Goal: Task Accomplishment & Management: Complete application form

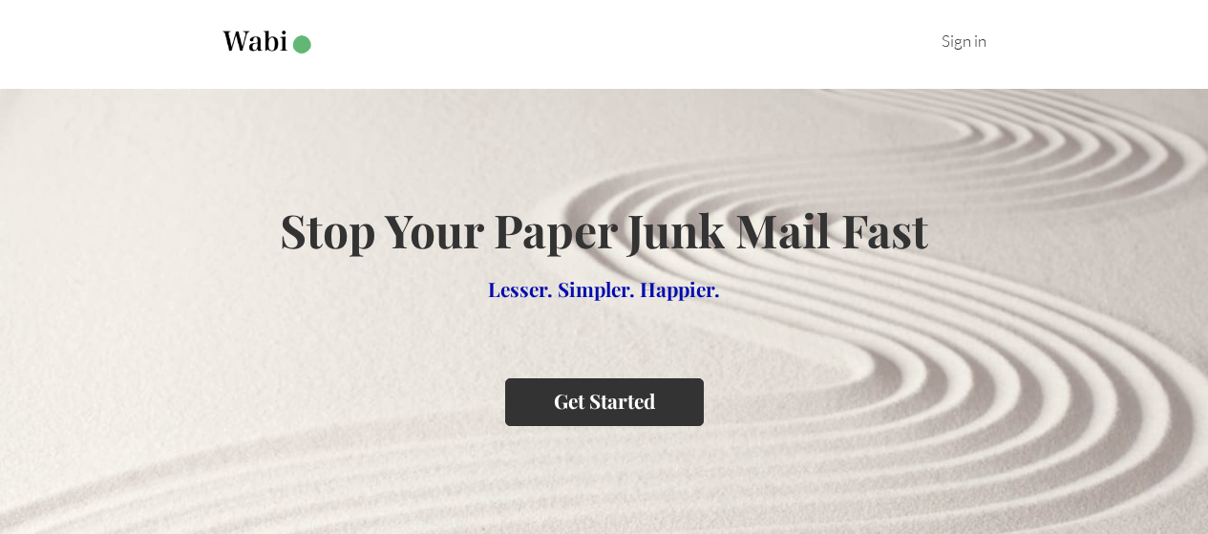
click at [606, 404] on button "Get Started" at bounding box center [604, 401] width 199 height 47
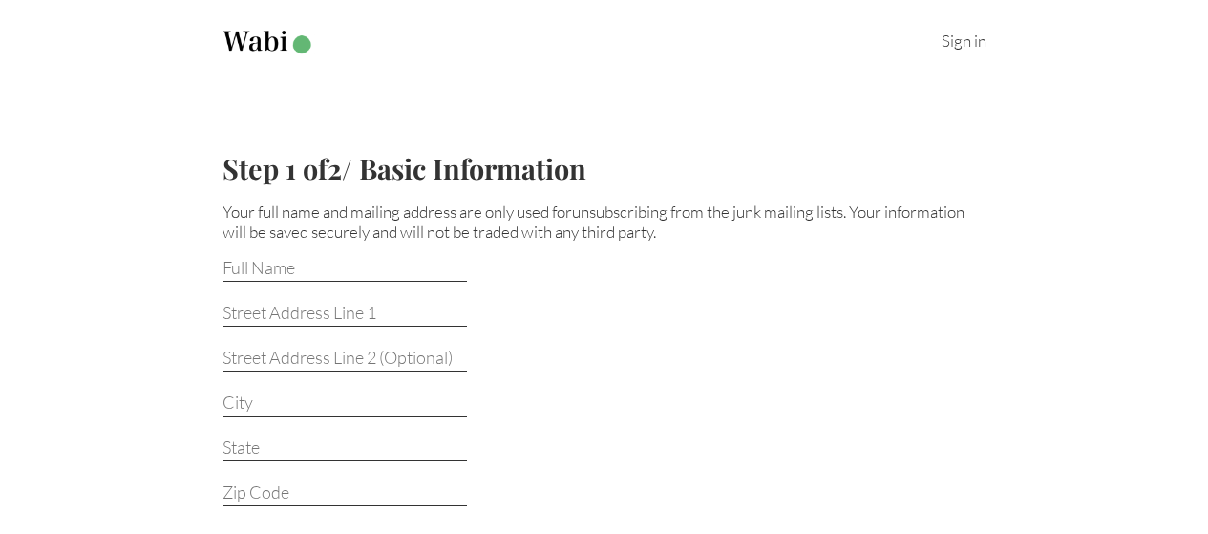
click at [238, 259] on input at bounding box center [344, 269] width 244 height 25
type input "[PERSON_NAME]"
type input "130 Colonial Parkway"
type input "2 L"
type input "Yonkers"
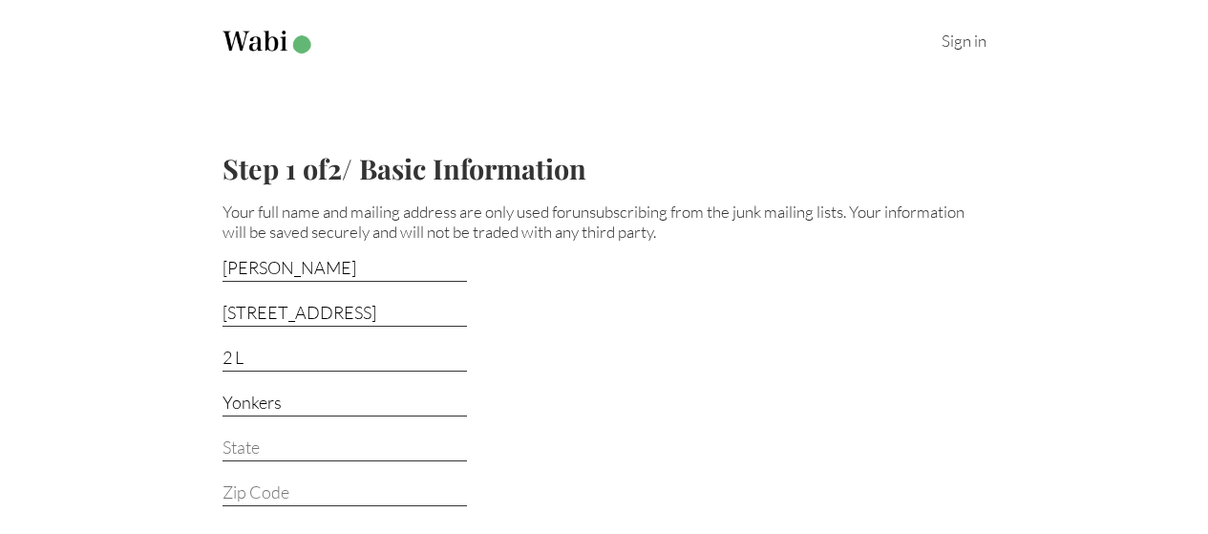
type input "NY"
type input "10710"
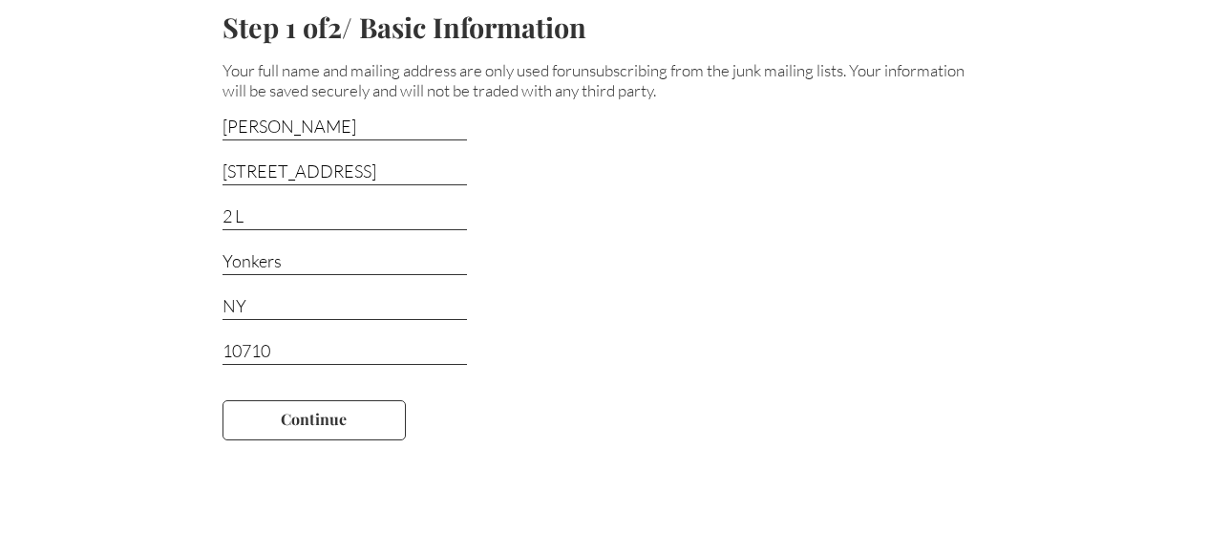
scroll to position [251, 0]
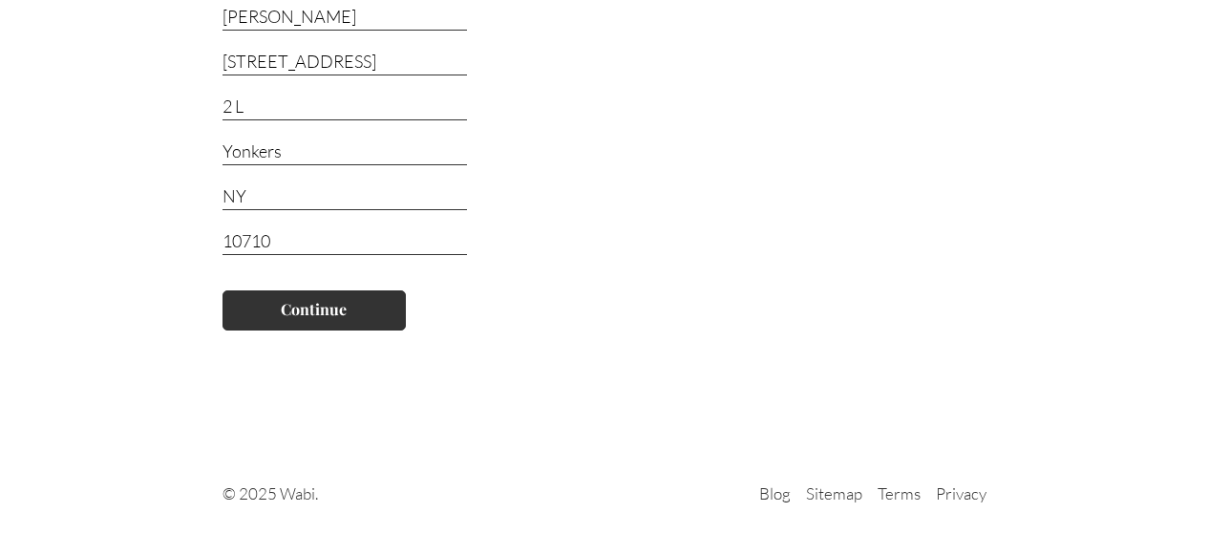
click at [314, 316] on button "Continue" at bounding box center [313, 310] width 183 height 40
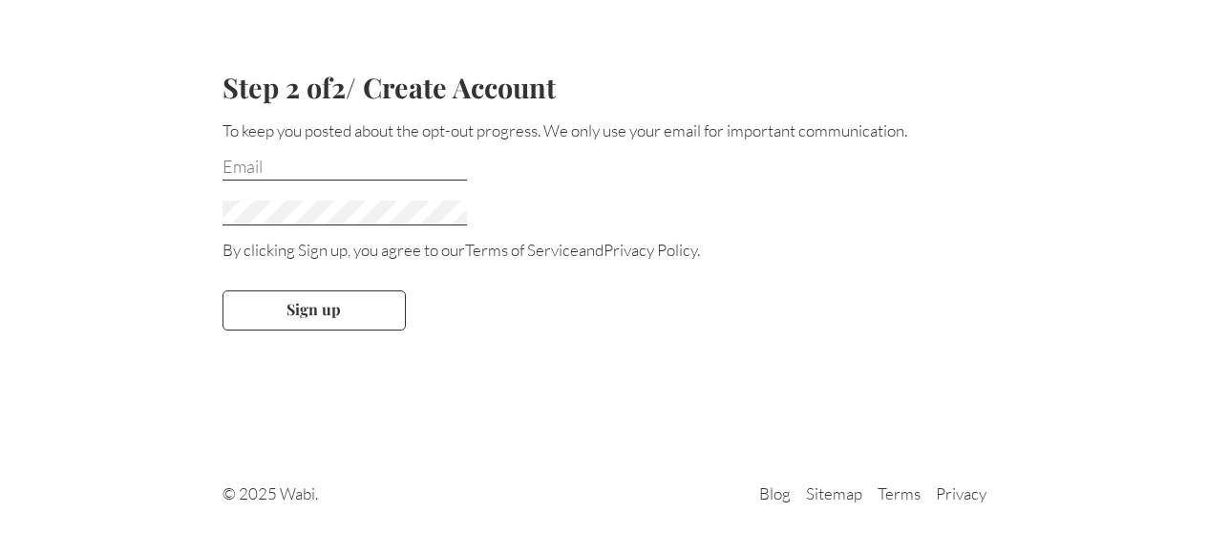
click at [243, 160] on input "email" at bounding box center [344, 168] width 244 height 25
type input "swinter518@aol.com"
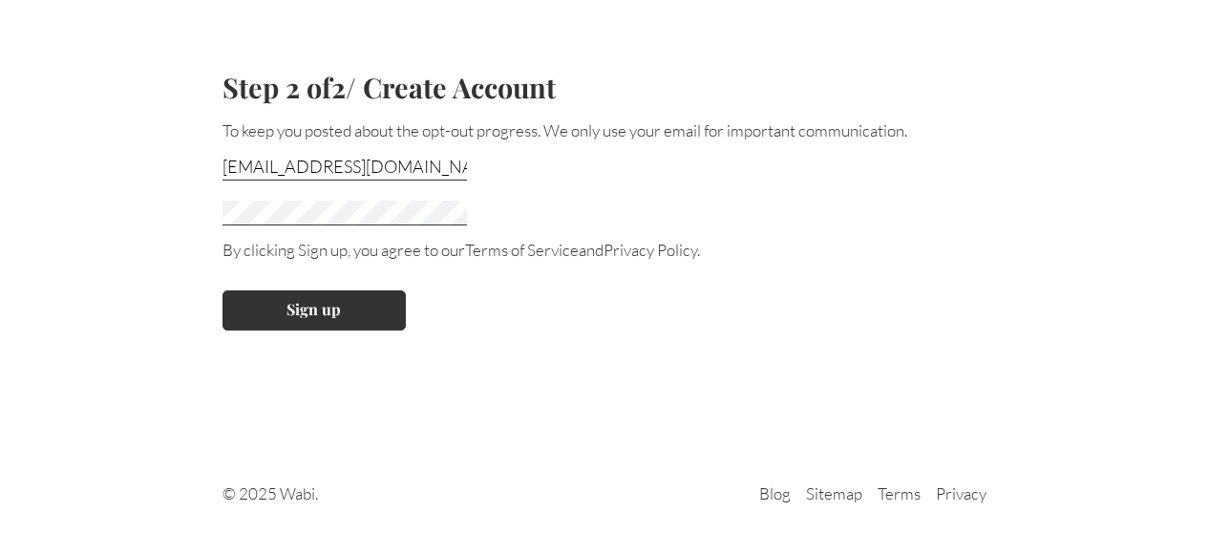
click at [305, 302] on button "Sign up" at bounding box center [313, 310] width 183 height 40
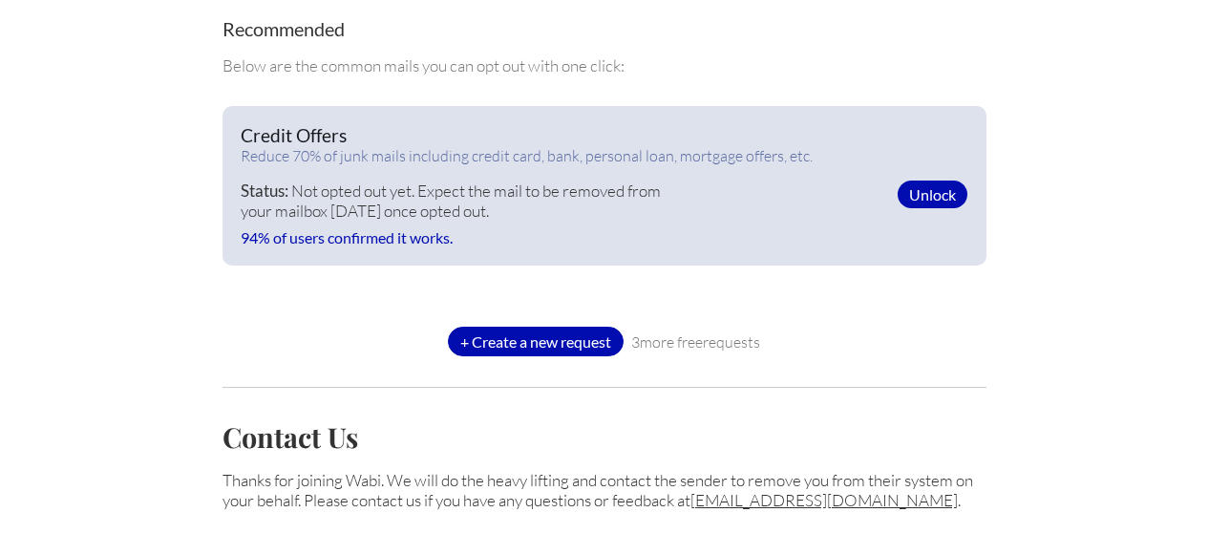
scroll to position [477, 0]
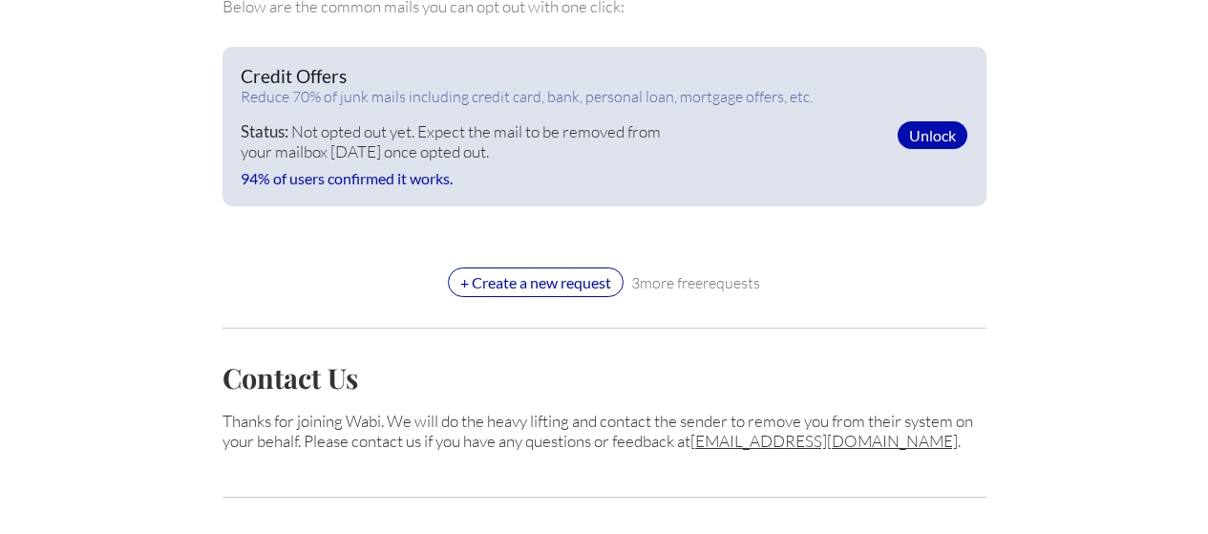
click at [516, 277] on div "+ Create a new request" at bounding box center [536, 282] width 176 height 30
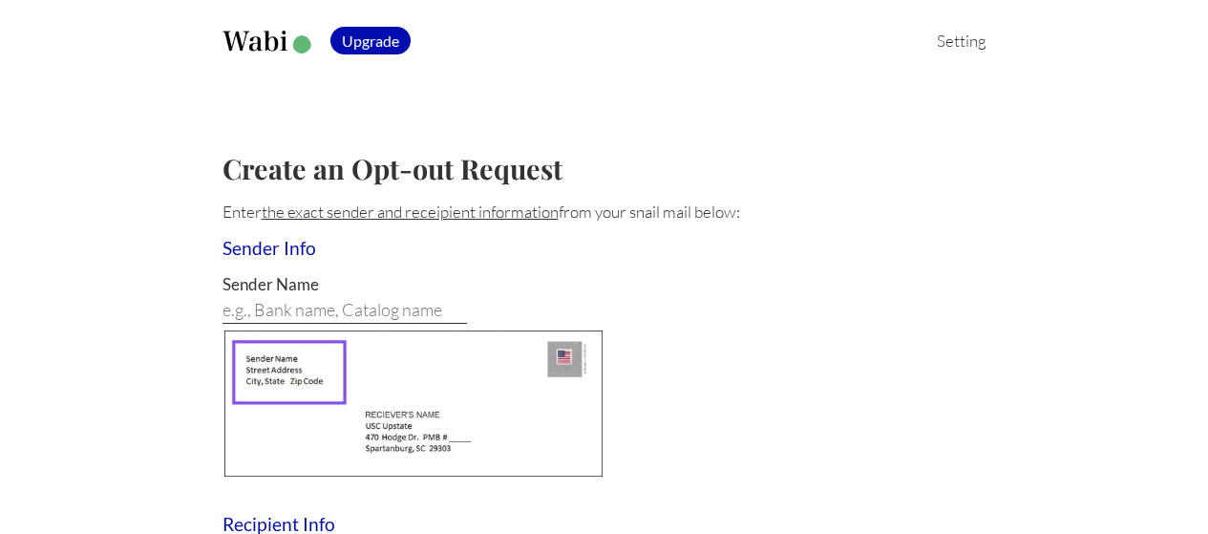
click at [239, 303] on input at bounding box center [344, 311] width 244 height 25
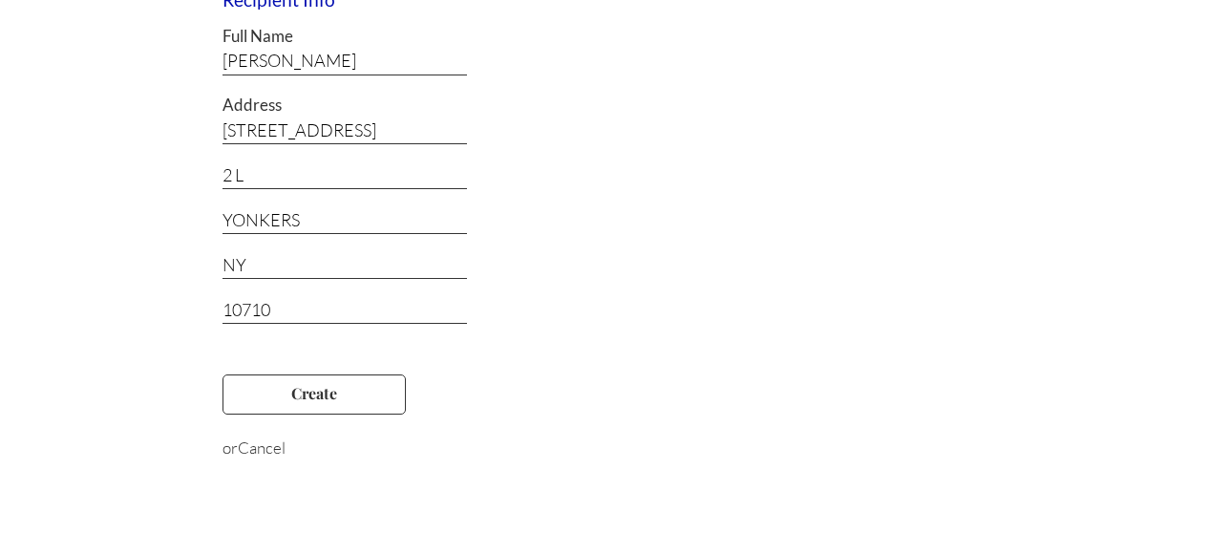
scroll to position [573, 0]
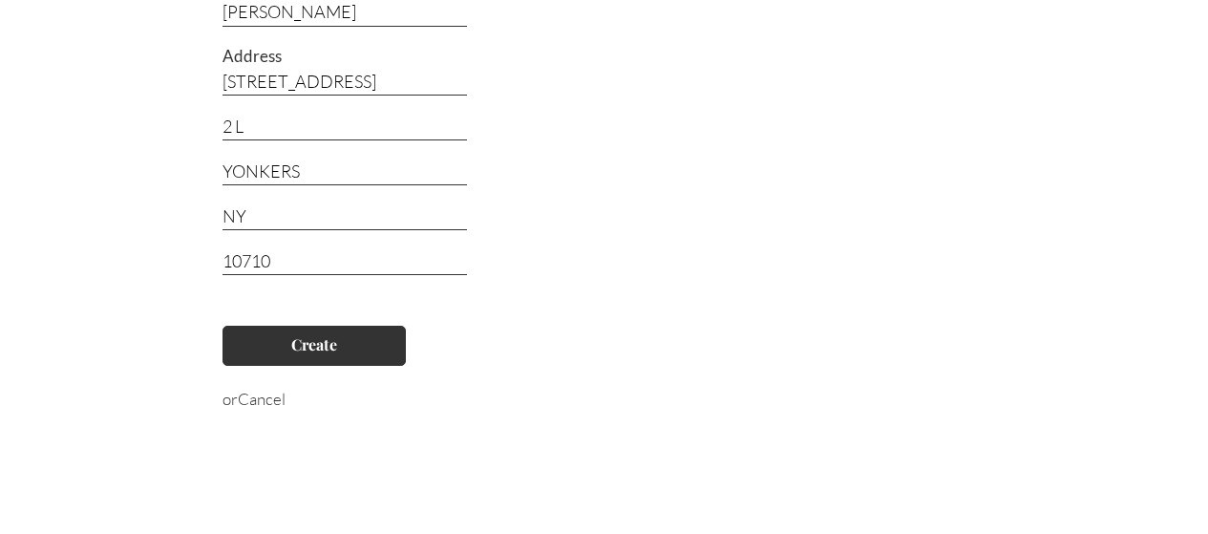
type input "Covenant House"
click at [321, 346] on button "Create" at bounding box center [313, 346] width 183 height 40
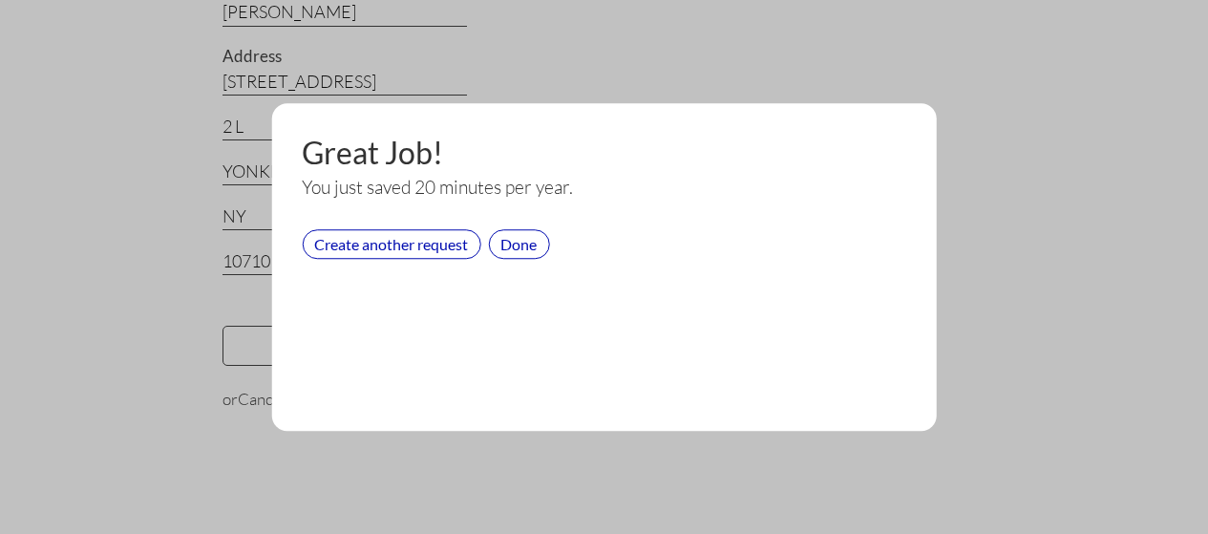
click at [445, 242] on div "Create another request" at bounding box center [391, 244] width 179 height 30
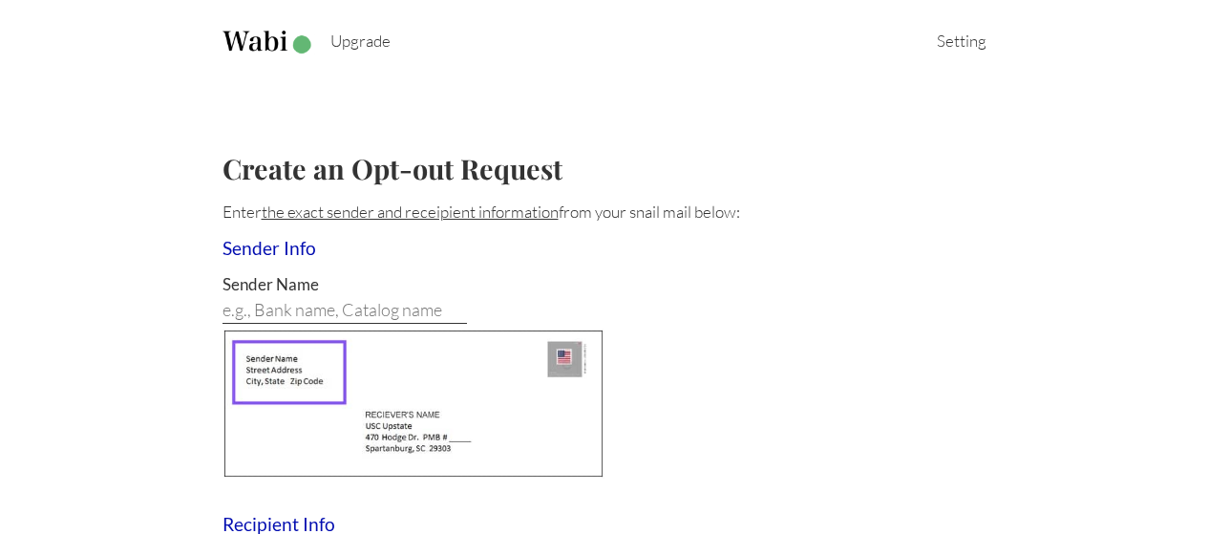
click at [239, 300] on input at bounding box center [344, 311] width 244 height 25
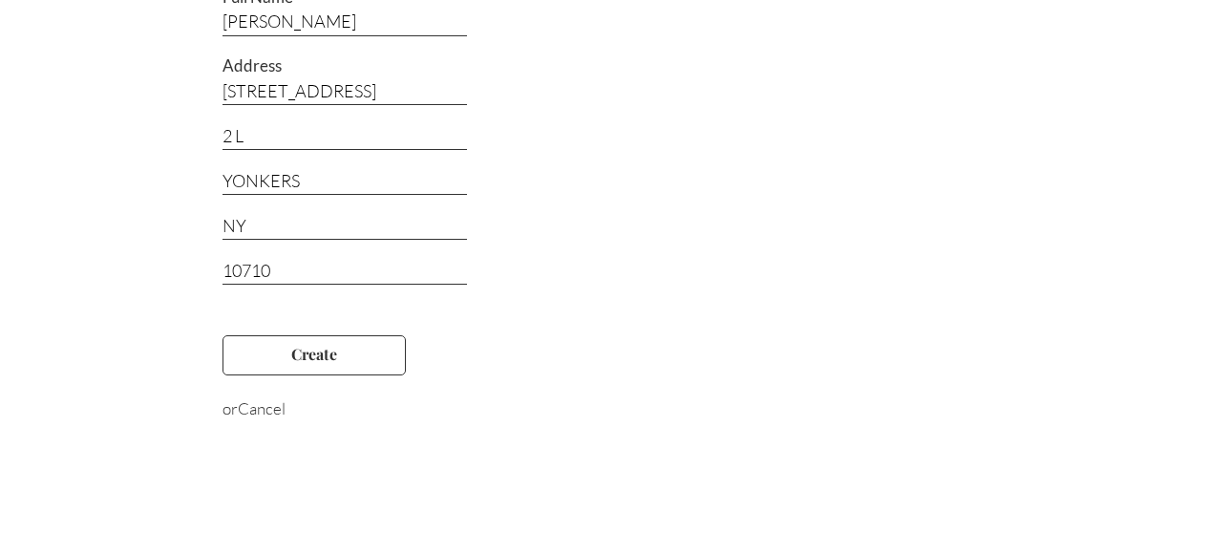
scroll to position [573, 0]
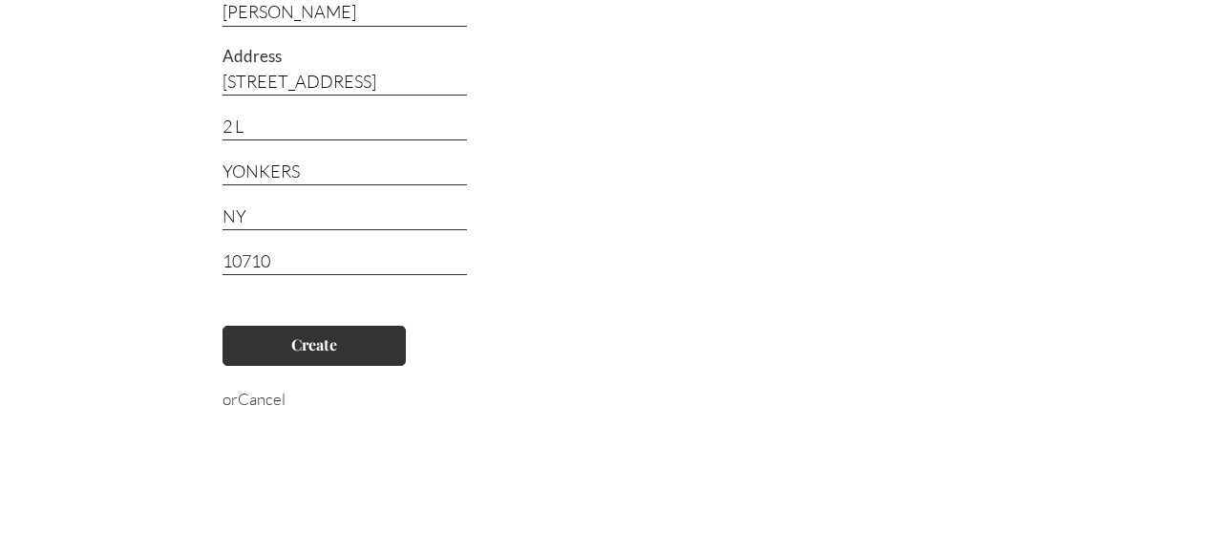
type input "[MEDICAL_DATA]"
click at [353, 352] on button "Create" at bounding box center [313, 346] width 183 height 40
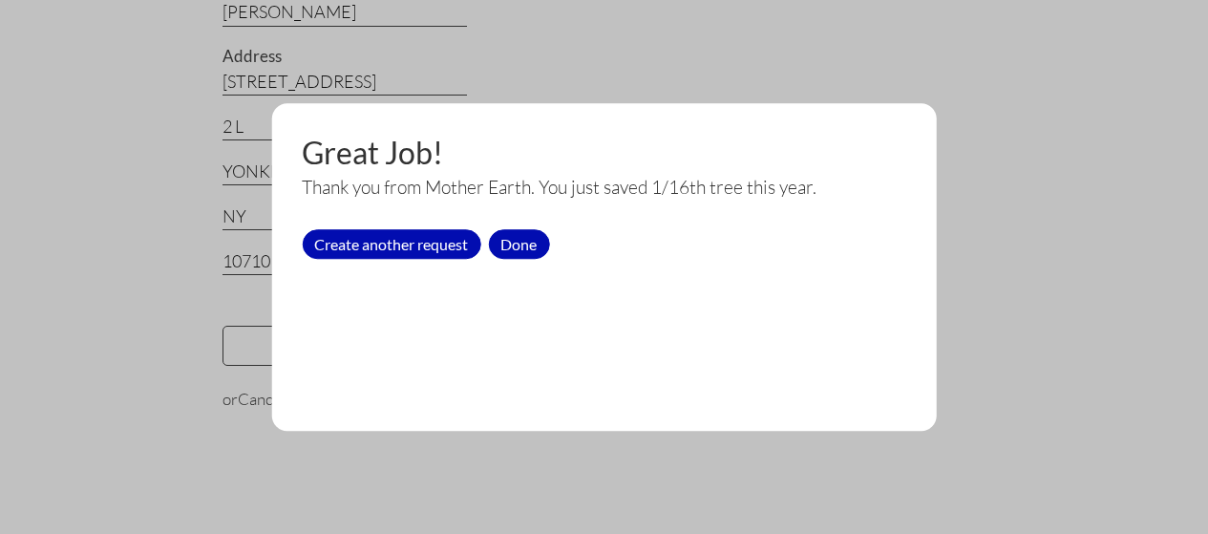
click at [523, 246] on div "Done" at bounding box center [518, 244] width 61 height 30
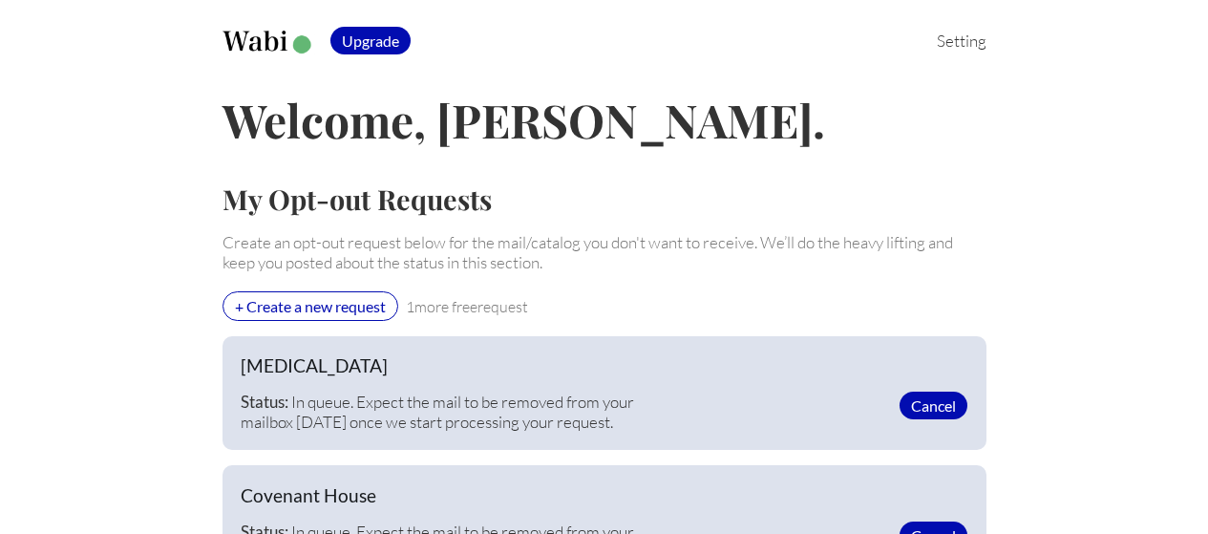
click at [309, 305] on div "+ Create a new request" at bounding box center [310, 306] width 176 height 30
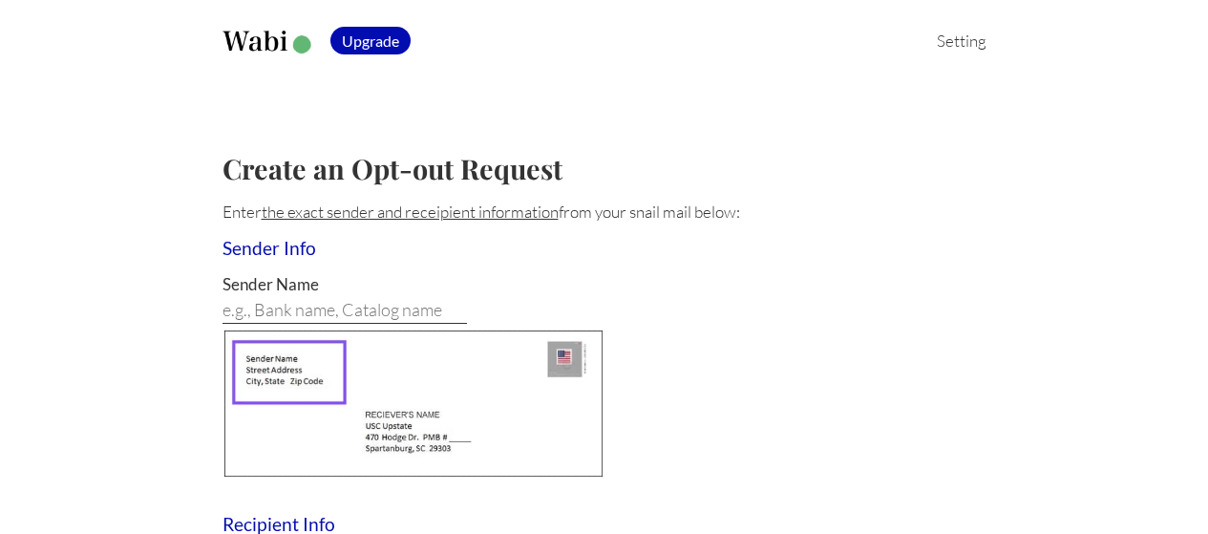
click at [242, 310] on input at bounding box center [344, 311] width 244 height 25
click at [275, 313] on input "habinet for humanity" at bounding box center [344, 311] width 244 height 25
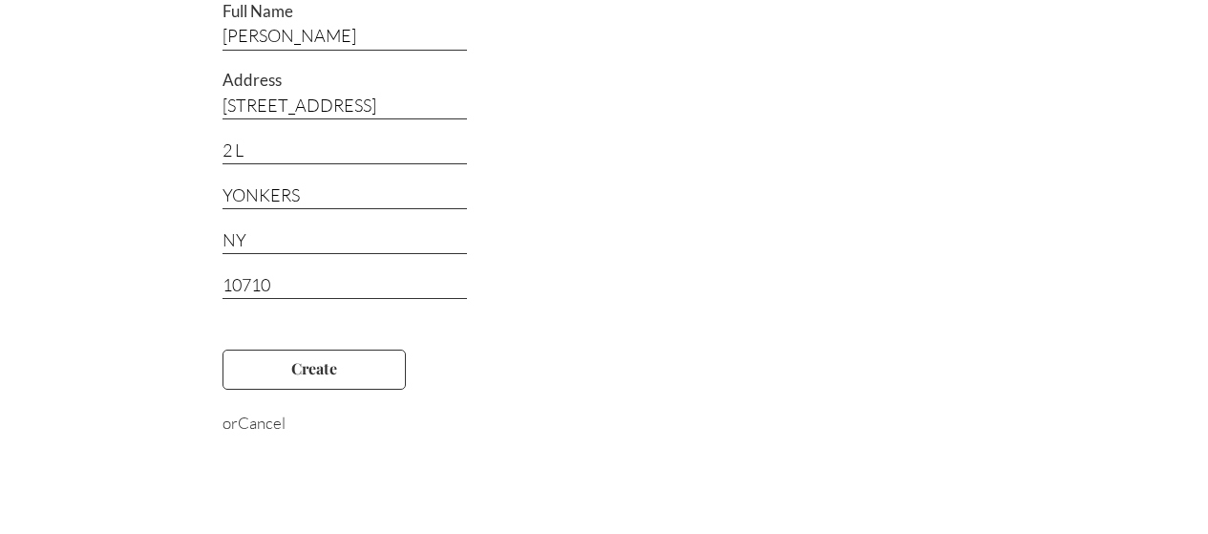
scroll to position [573, 0]
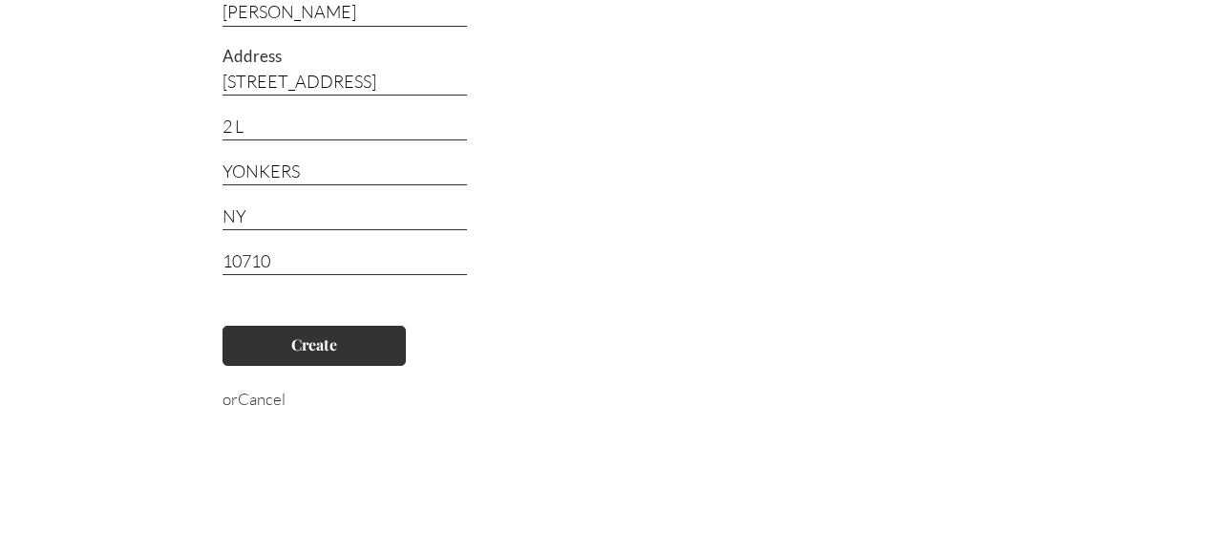
type input "Habitat for humanity"
click at [358, 348] on button "Create" at bounding box center [313, 346] width 183 height 40
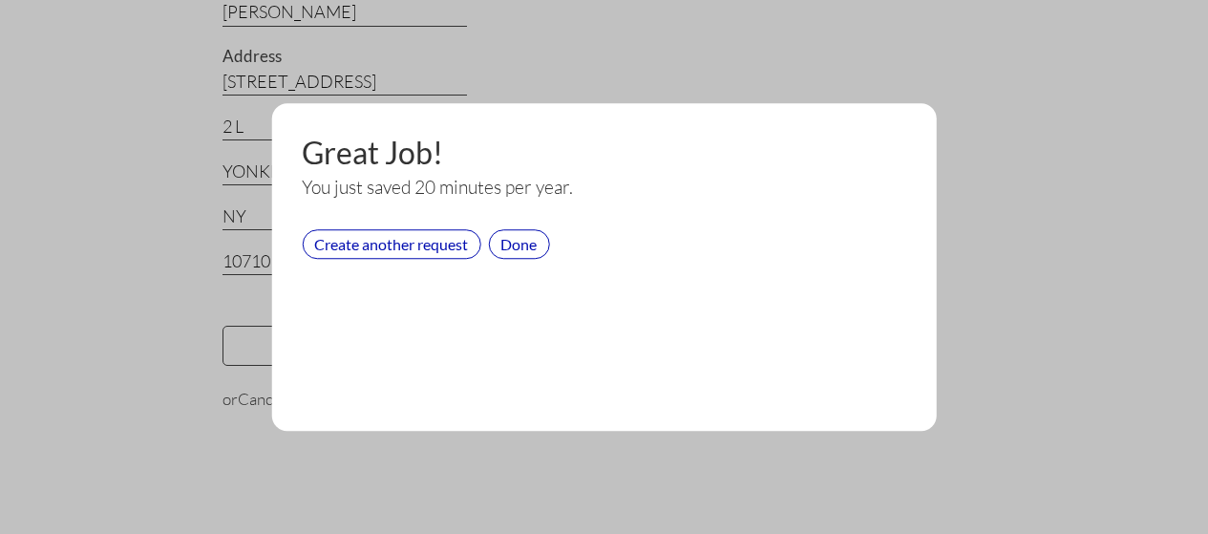
click at [389, 242] on div "Create another request" at bounding box center [391, 244] width 179 height 30
